Goal: Entertainment & Leisure: Consume media (video, audio)

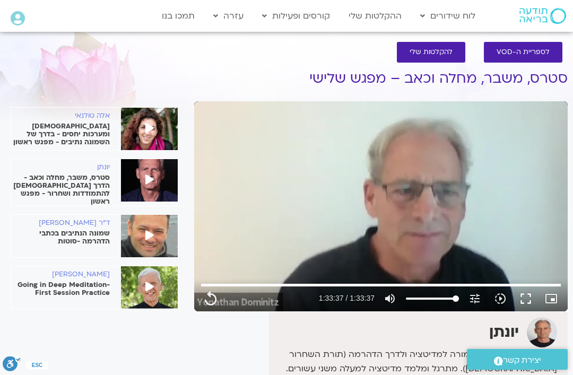
scroll to position [22, 0]
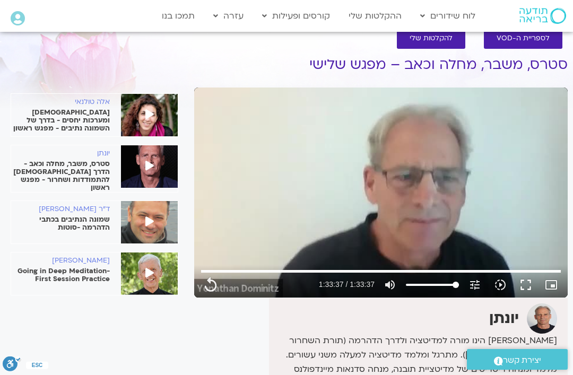
click at [332, 245] on div "0s fast_rewind" at bounding box center [268, 193] width 149 height 210
type input "5617"
type input "78"
click at [534, 268] on input "Seek" at bounding box center [381, 271] width 360 height 6
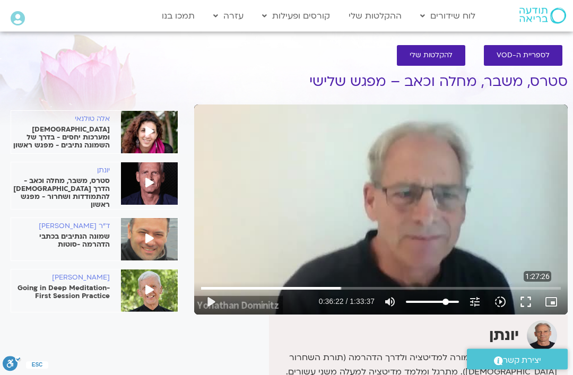
scroll to position [5, 0]
click at [215, 309] on button "play_arrow" at bounding box center [210, 301] width 25 height 25
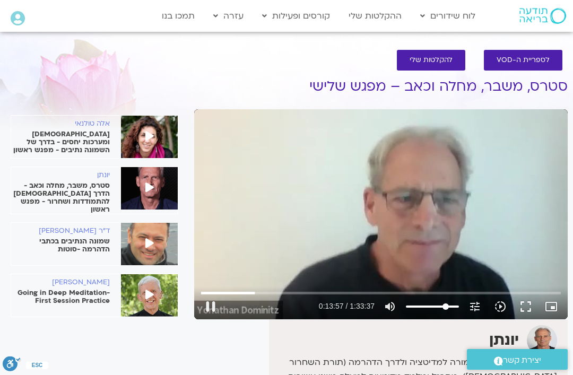
scroll to position [0, 0]
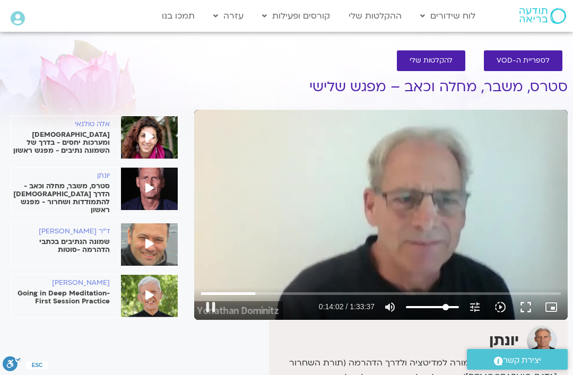
click at [263, 294] on input "Seek" at bounding box center [381, 293] width 360 height 6
click at [267, 296] on input "Seek" at bounding box center [381, 293] width 360 height 6
click at [272, 295] on input "Seek" at bounding box center [381, 293] width 360 height 6
click at [215, 305] on button "pause" at bounding box center [210, 306] width 25 height 25
click at [215, 311] on button "play_arrow" at bounding box center [210, 306] width 25 height 25
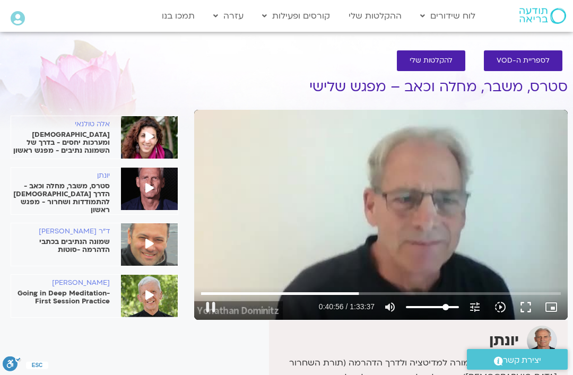
click at [212, 307] on button "pause" at bounding box center [210, 306] width 25 height 25
click at [212, 310] on button "play_arrow" at bounding box center [210, 306] width 25 height 25
type input "4256.658881912"
